Goal: Transaction & Acquisition: Purchase product/service

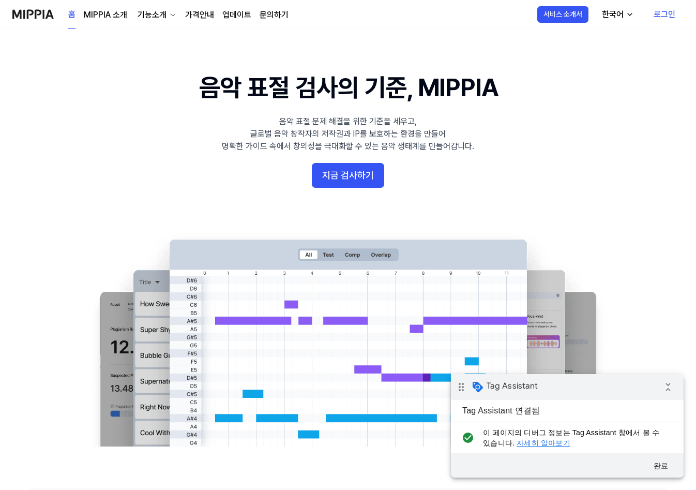
click at [204, 11] on link "가격안내" at bounding box center [199, 15] width 29 height 12
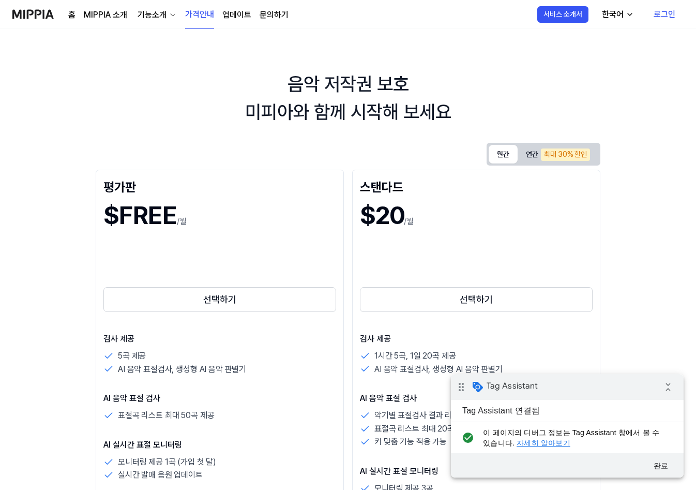
click at [501, 154] on button "월간" at bounding box center [503, 154] width 29 height 19
click at [458, 293] on button "선택하기" at bounding box center [476, 299] width 233 height 25
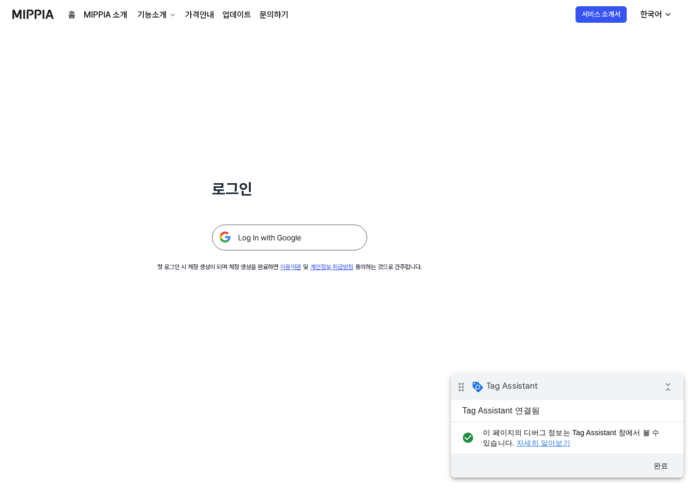
click at [309, 245] on img at bounding box center [289, 237] width 155 height 26
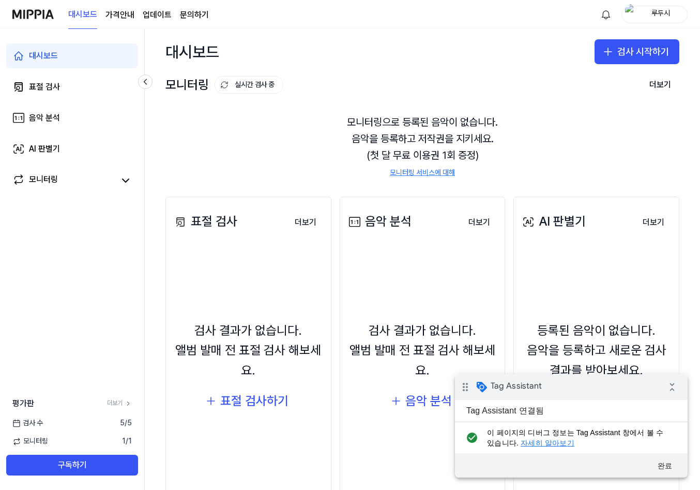
click at [132, 14] on page\) "가격안내" at bounding box center [119, 15] width 29 height 12
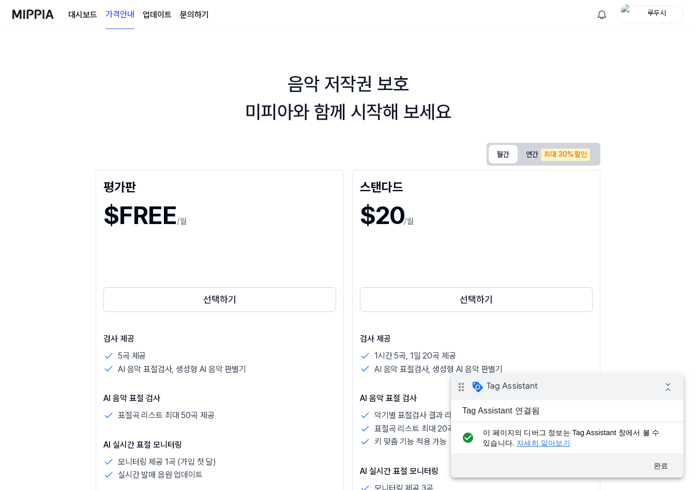
click at [503, 157] on button "월간" at bounding box center [503, 154] width 29 height 19
click at [437, 293] on button "선택하기" at bounding box center [476, 299] width 233 height 25
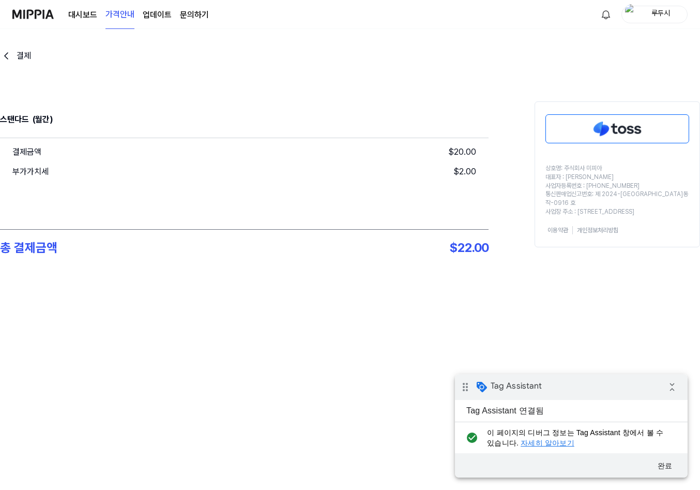
click at [589, 132] on img at bounding box center [617, 129] width 143 height 28
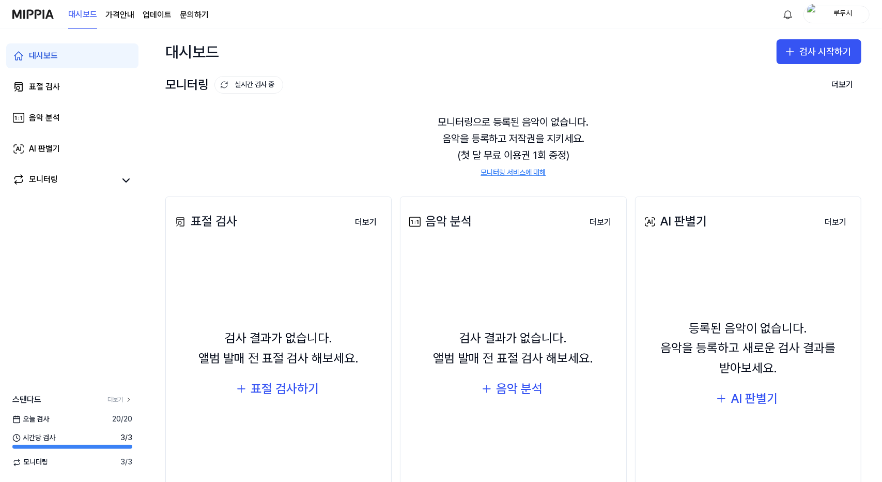
click at [128, 15] on 버튼 "가격안내" at bounding box center [119, 15] width 29 height 12
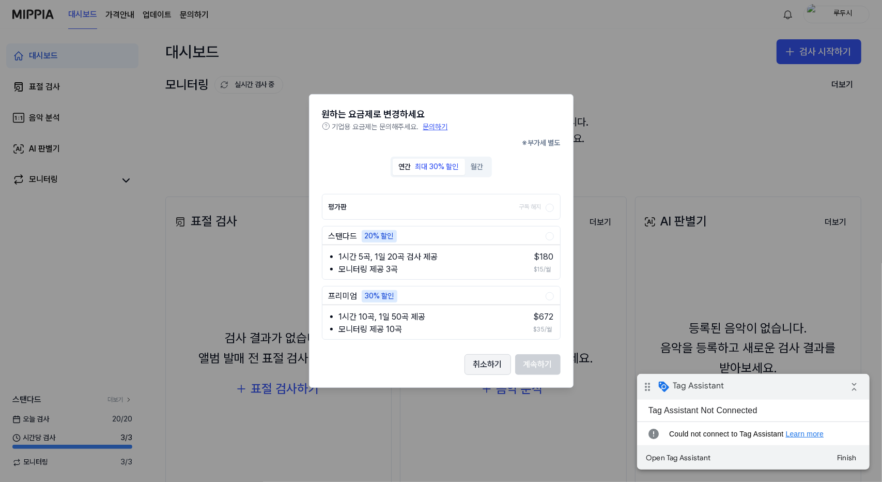
click at [496, 366] on button "취소하기" at bounding box center [488, 364] width 47 height 21
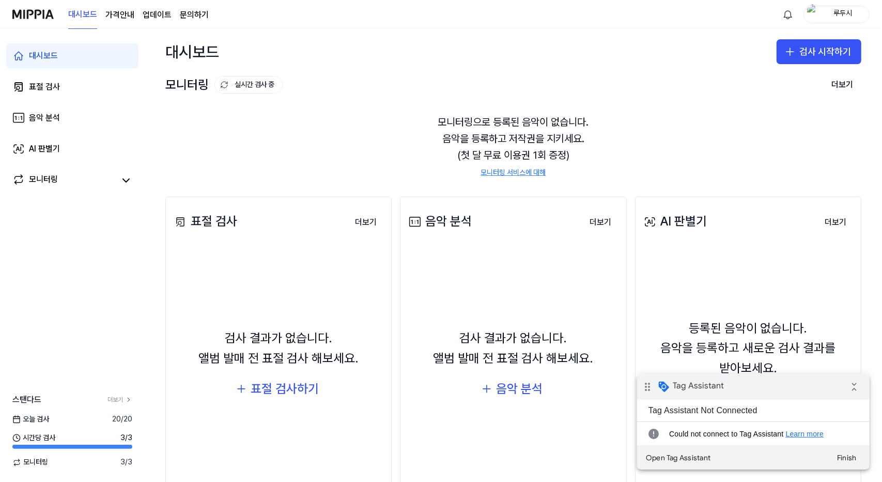
click at [568, 54] on div "대시보드 검사 시작하기" at bounding box center [514, 51] width 738 height 45
